Goal: Information Seeking & Learning: Learn about a topic

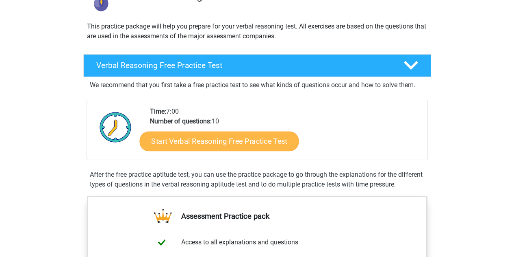
scroll to position [78, 0]
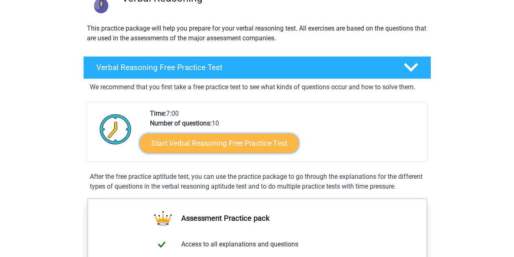
click at [236, 146] on link "Start Verbal Reasoning Free Practice Test" at bounding box center [218, 143] width 159 height 20
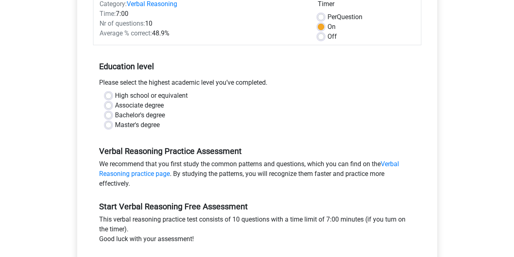
scroll to position [115, 0]
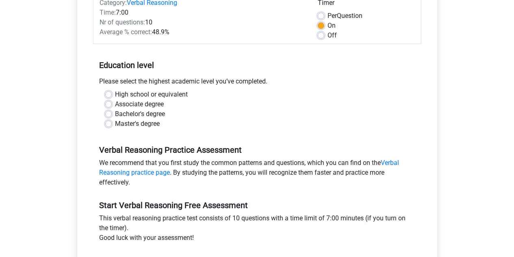
click at [115, 97] on label "High school or equivalent" at bounding box center [151, 94] width 73 height 10
click at [109, 97] on input "High school or equivalent" at bounding box center [108, 93] width 7 height 8
radio input "true"
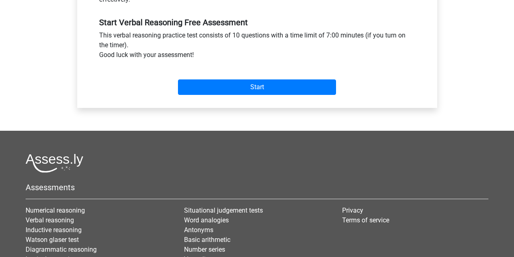
scroll to position [303, 0]
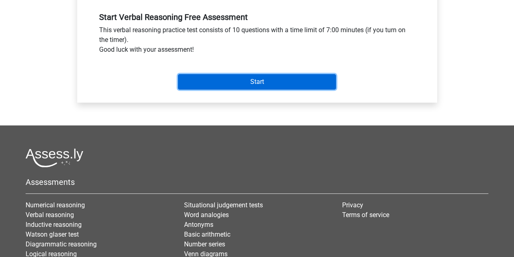
click at [208, 79] on input "Start" at bounding box center [257, 81] width 158 height 15
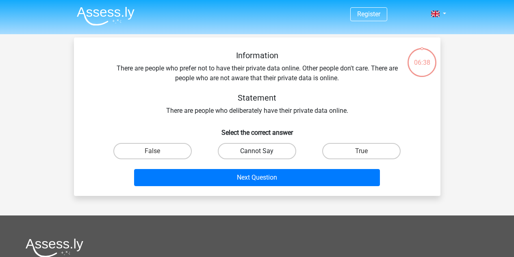
click at [269, 149] on label "Cannot Say" at bounding box center [257, 151] width 78 height 16
click at [262, 151] on input "Cannot Say" at bounding box center [259, 153] width 5 height 5
radio input "true"
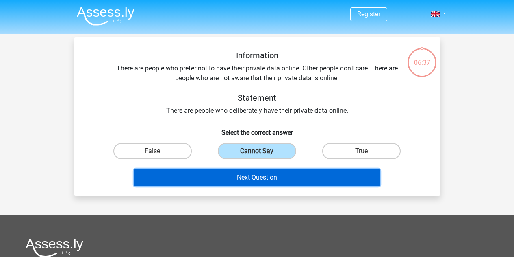
click at [258, 172] on button "Next Question" at bounding box center [257, 177] width 246 height 17
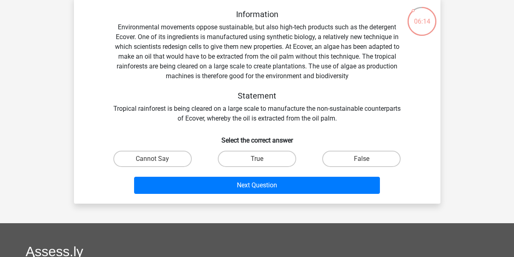
scroll to position [41, 0]
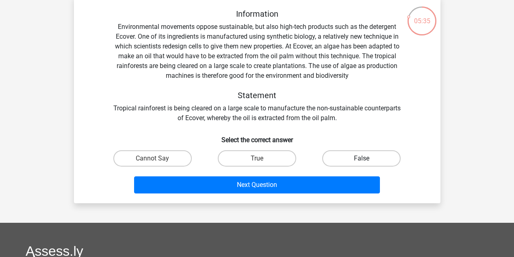
click at [349, 165] on label "False" at bounding box center [361, 158] width 78 height 16
click at [362, 163] on input "False" at bounding box center [364, 160] width 5 height 5
radio input "true"
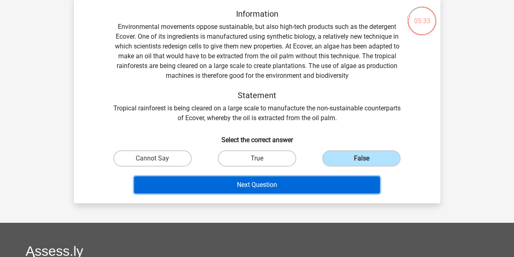
click at [297, 182] on button "Next Question" at bounding box center [257, 184] width 246 height 17
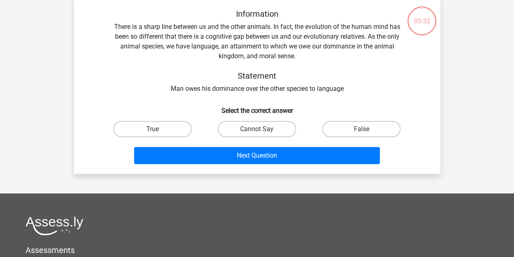
scroll to position [37, 0]
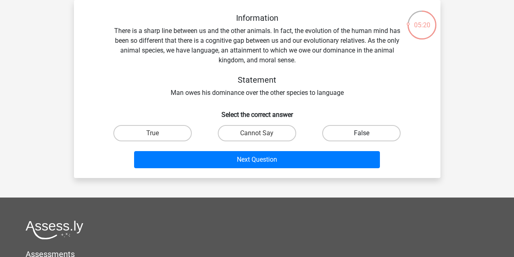
click at [363, 129] on label "False" at bounding box center [361, 133] width 78 height 16
click at [363, 133] on input "False" at bounding box center [364, 135] width 5 height 5
radio input "true"
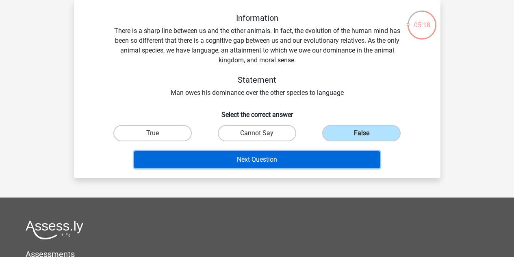
click at [244, 163] on button "Next Question" at bounding box center [257, 159] width 246 height 17
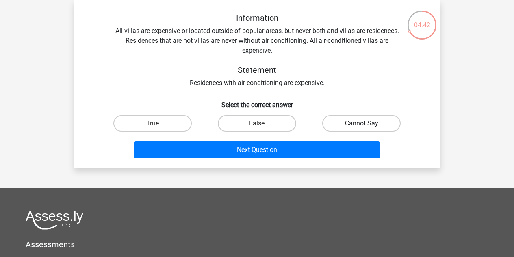
click at [347, 121] on label "Cannot Say" at bounding box center [361, 123] width 78 height 16
click at [362, 123] on input "Cannot Say" at bounding box center [364, 125] width 5 height 5
radio input "true"
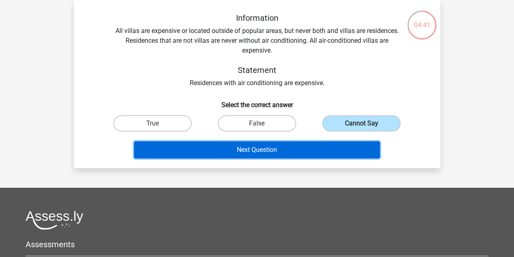
click at [294, 147] on button "Next Question" at bounding box center [257, 149] width 246 height 17
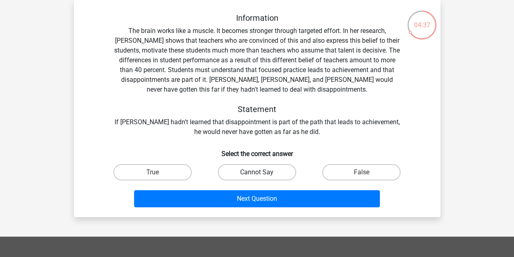
click at [266, 171] on label "Cannot Say" at bounding box center [257, 172] width 78 height 16
click at [262, 172] on input "Cannot Say" at bounding box center [259, 174] width 5 height 5
radio input "true"
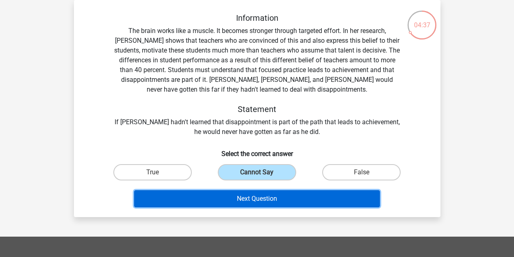
click at [262, 203] on button "Next Question" at bounding box center [257, 198] width 246 height 17
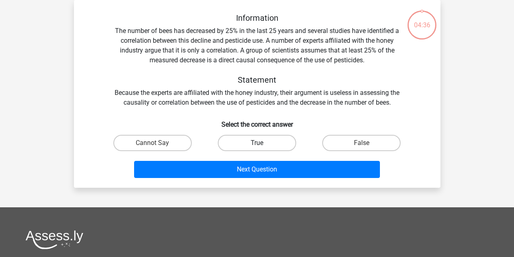
click at [270, 141] on label "True" at bounding box center [257, 143] width 78 height 16
click at [262, 143] on input "True" at bounding box center [259, 145] width 5 height 5
radio input "true"
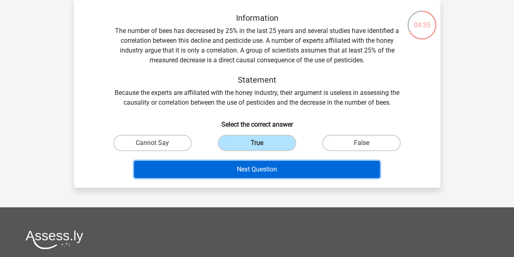
click at [272, 171] on button "Next Question" at bounding box center [257, 169] width 246 height 17
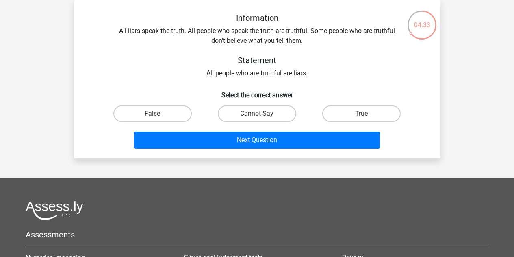
click at [257, 115] on input "Cannot Say" at bounding box center [259, 115] width 5 height 5
radio input "true"
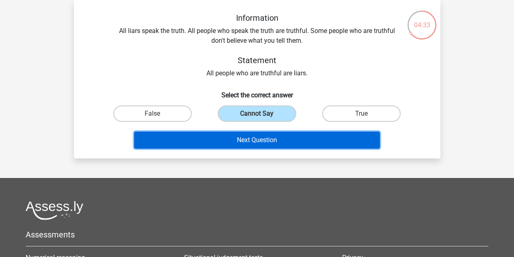
click at [261, 132] on button "Next Question" at bounding box center [257, 139] width 246 height 17
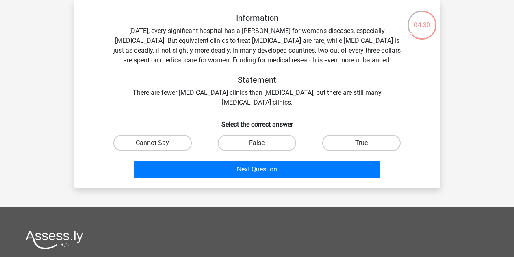
click at [258, 139] on label "False" at bounding box center [257, 143] width 78 height 16
click at [258, 143] on input "False" at bounding box center [259, 145] width 5 height 5
radio input "true"
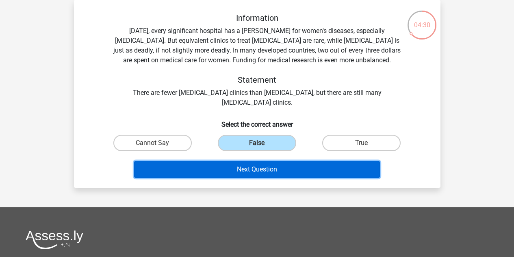
click at [267, 165] on button "Next Question" at bounding box center [257, 169] width 246 height 17
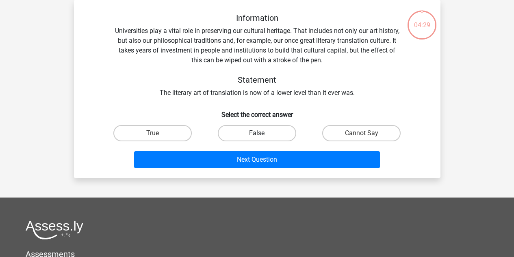
click at [264, 131] on label "False" at bounding box center [257, 133] width 78 height 16
click at [262, 133] on input "False" at bounding box center [259, 135] width 5 height 5
radio input "true"
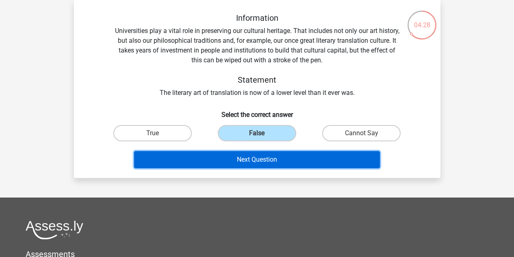
click at [269, 156] on button "Next Question" at bounding box center [257, 159] width 246 height 17
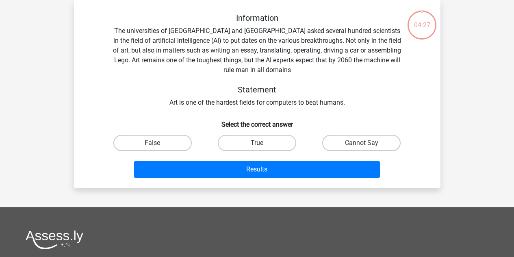
click at [269, 141] on label "True" at bounding box center [257, 143] width 78 height 16
click at [262, 143] on input "True" at bounding box center [259, 145] width 5 height 5
radio input "true"
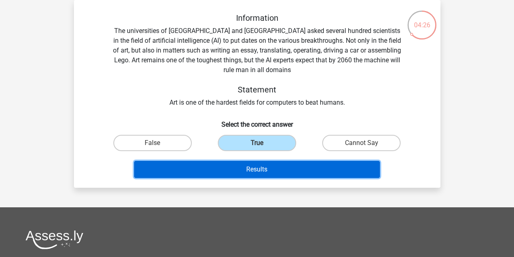
click at [267, 172] on button "Results" at bounding box center [257, 169] width 246 height 17
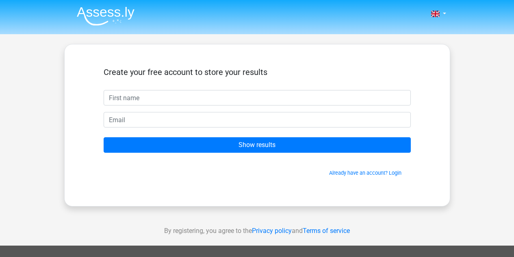
click at [259, 170] on span "Already have an account? Login" at bounding box center [257, 173] width 301 height 8
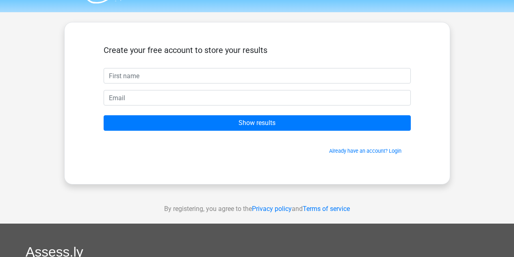
scroll to position [22, 0]
